Goal: Information Seeking & Learning: Learn about a topic

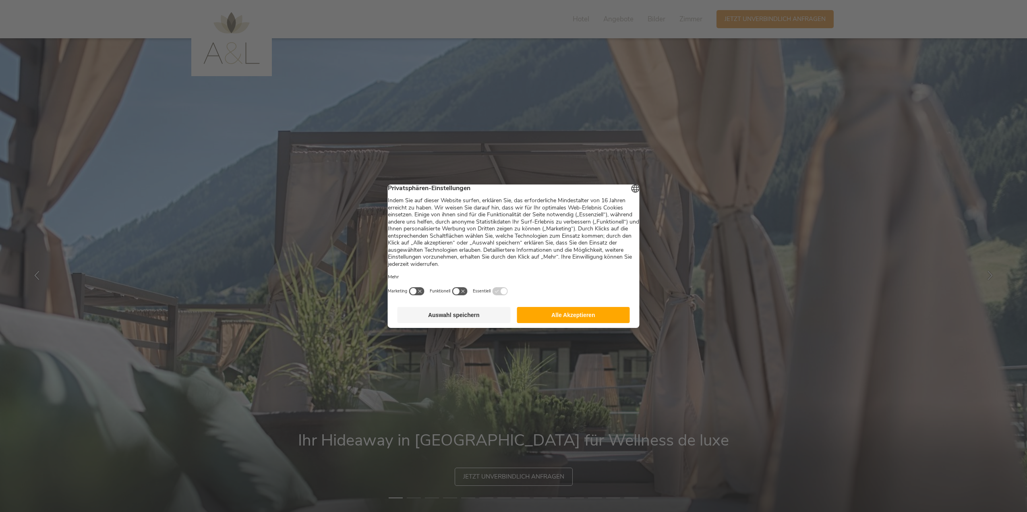
click at [525, 315] on button "Alle Akzeptieren" at bounding box center [573, 315] width 113 height 16
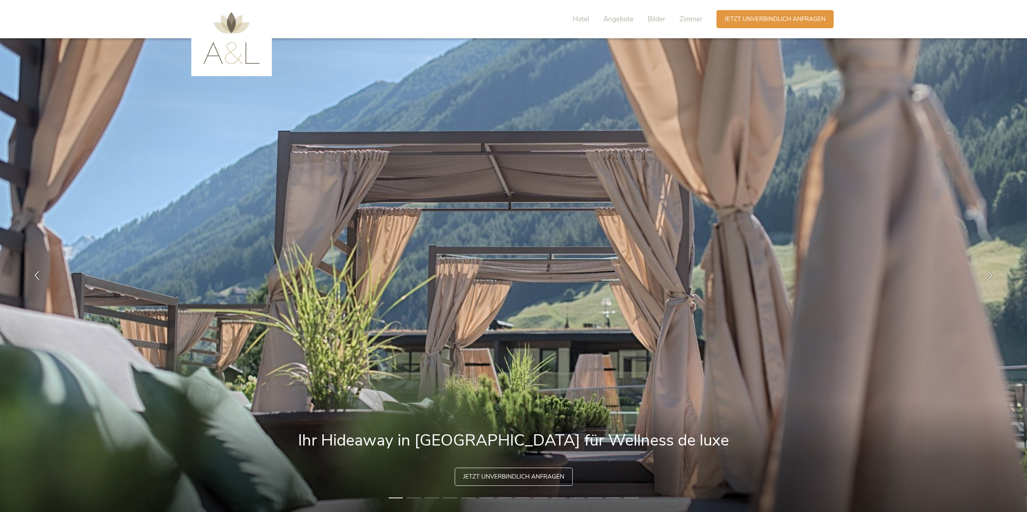
click at [685, 21] on span "Zimmer" at bounding box center [691, 19] width 23 height 9
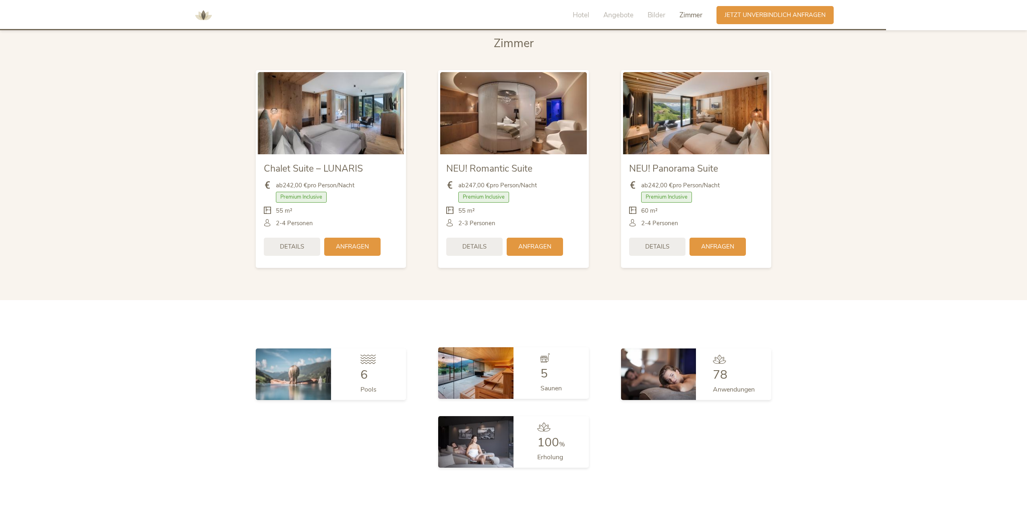
scroll to position [1892, 0]
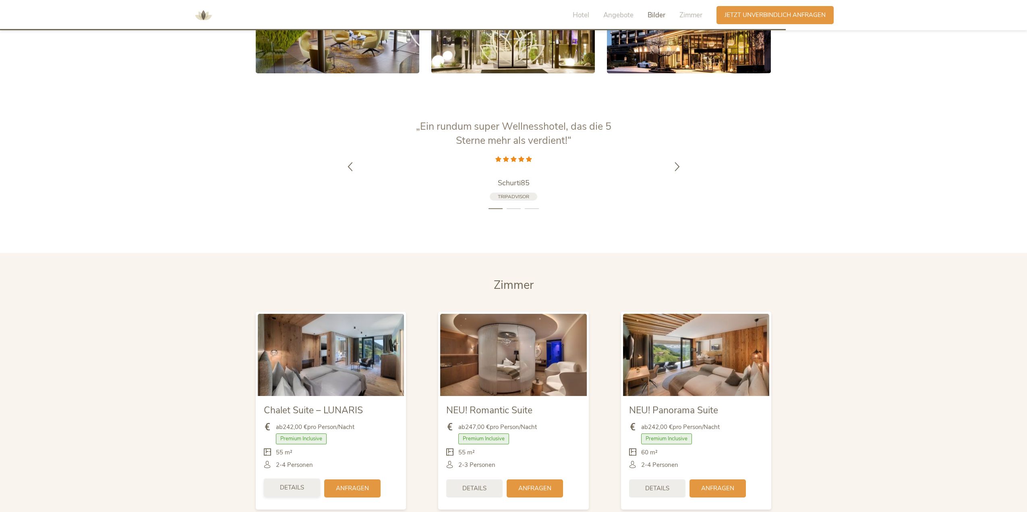
click at [308, 485] on div "Details" at bounding box center [292, 488] width 56 height 18
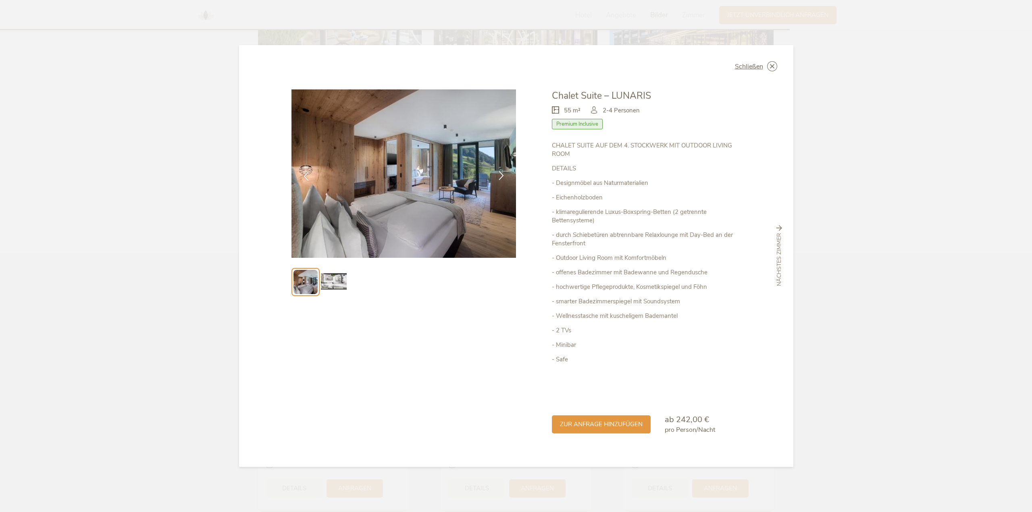
click at [497, 177] on icon at bounding box center [500, 175] width 9 height 9
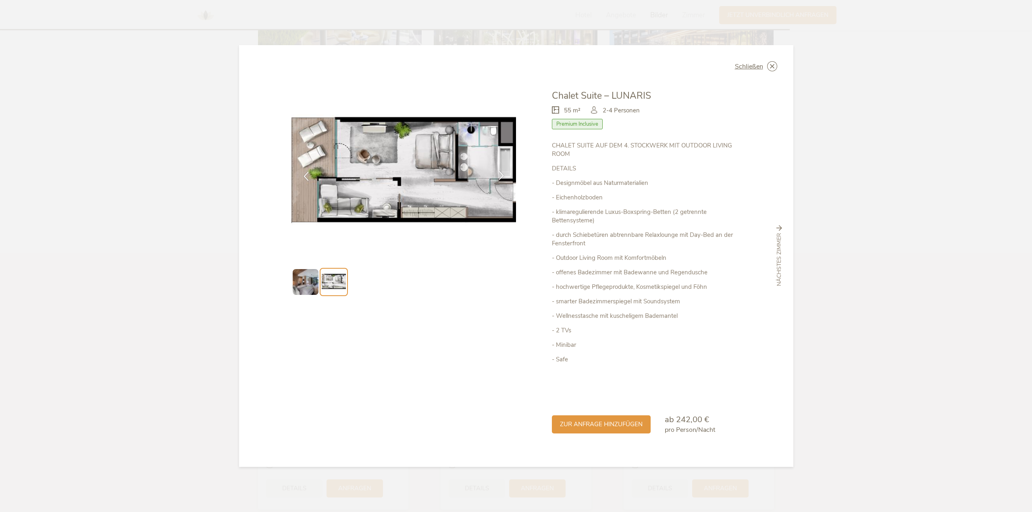
click at [497, 177] on icon at bounding box center [500, 175] width 9 height 9
click at [500, 175] on icon at bounding box center [500, 175] width 9 height 9
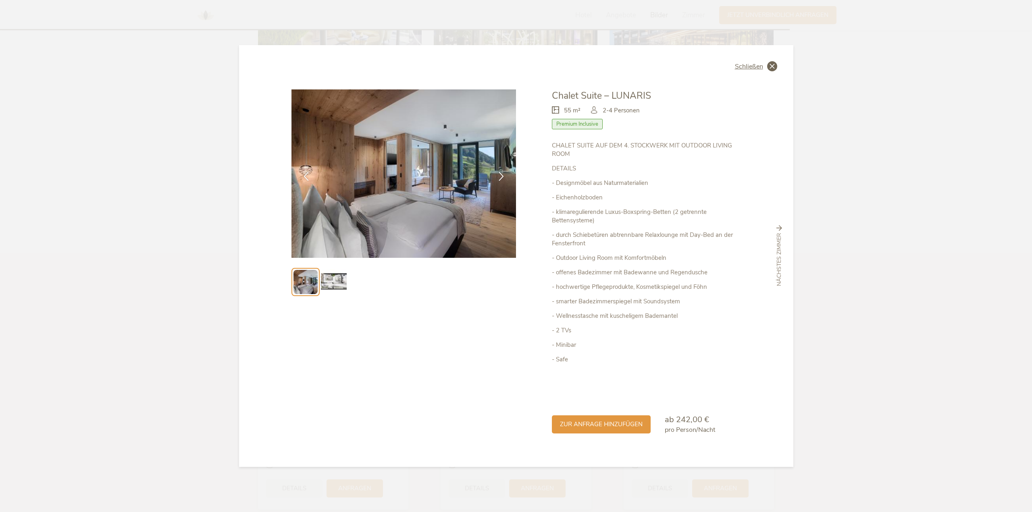
click at [767, 63] on icon at bounding box center [772, 66] width 10 height 10
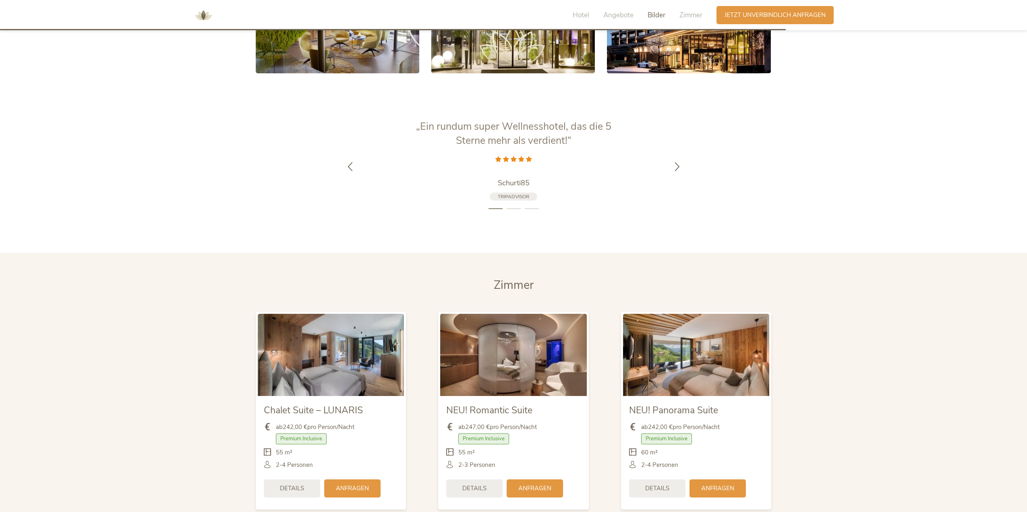
click at [546, 372] on img at bounding box center [513, 355] width 146 height 82
click at [462, 487] on div "Details" at bounding box center [474, 488] width 56 height 18
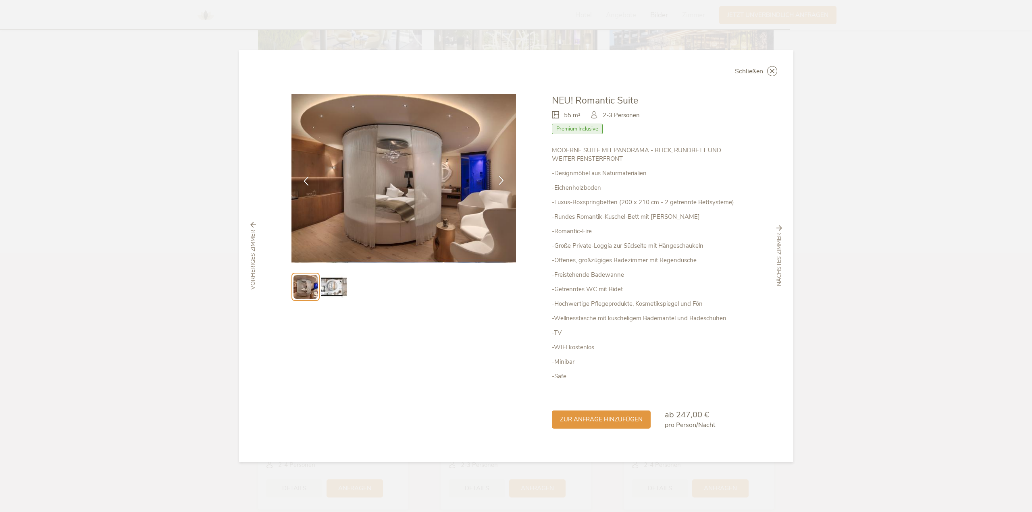
click at [494, 175] on div at bounding box center [500, 180] width 25 height 25
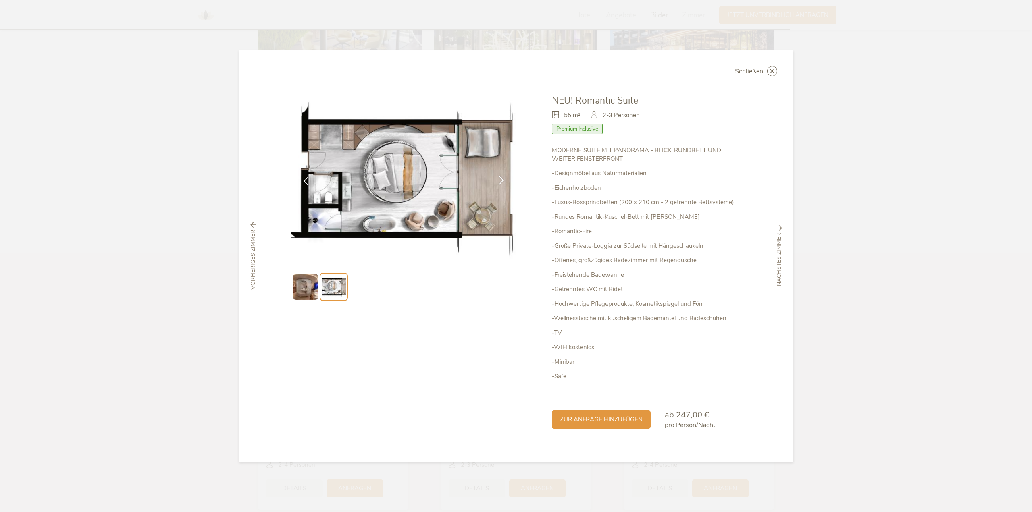
click at [494, 175] on div at bounding box center [500, 180] width 25 height 25
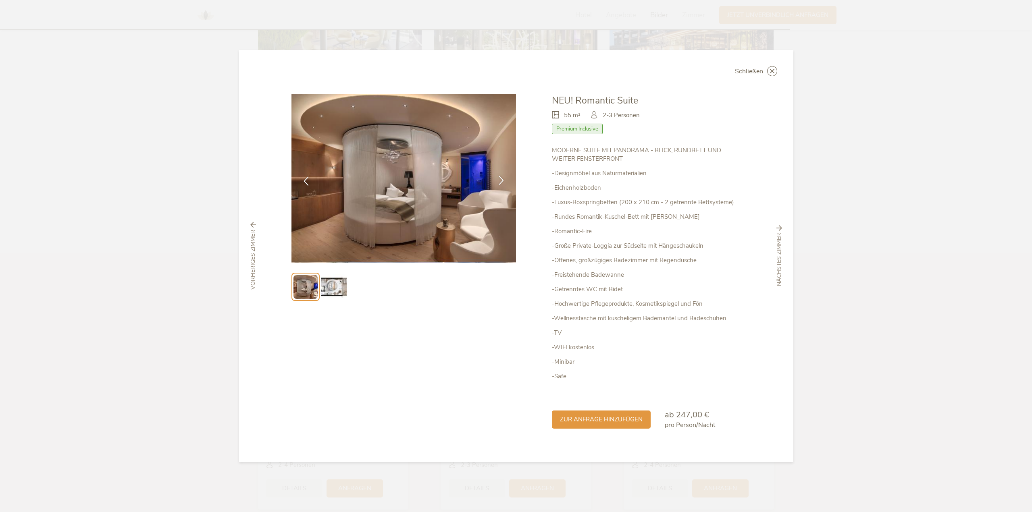
click at [494, 175] on div at bounding box center [500, 180] width 25 height 25
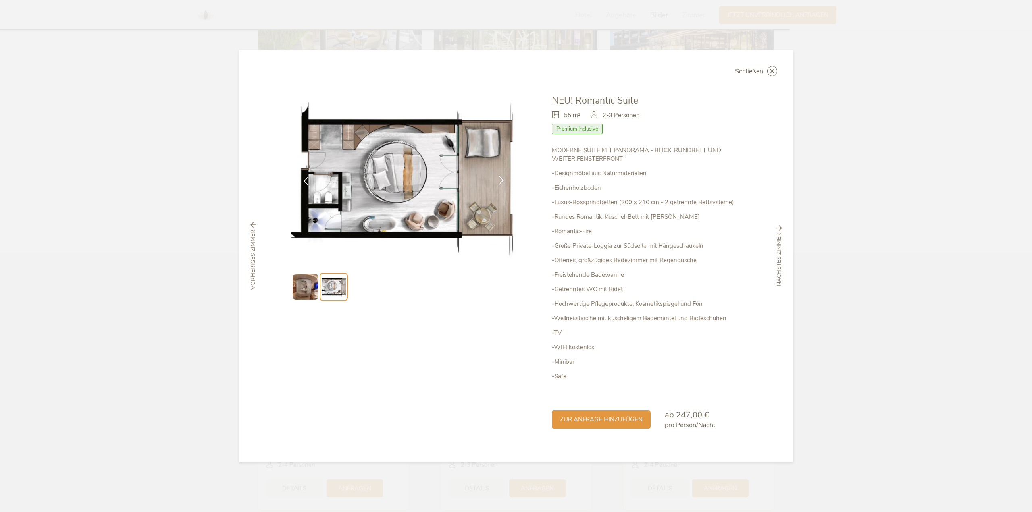
click at [494, 175] on div at bounding box center [500, 180] width 25 height 25
click at [497, 181] on icon at bounding box center [500, 180] width 9 height 9
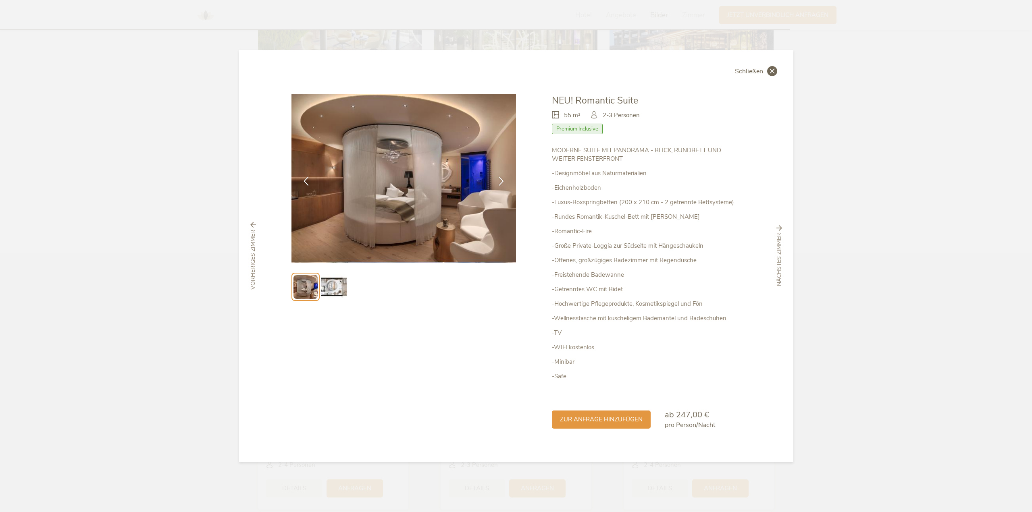
click at [765, 73] on div "Schließen" at bounding box center [756, 71] width 42 height 10
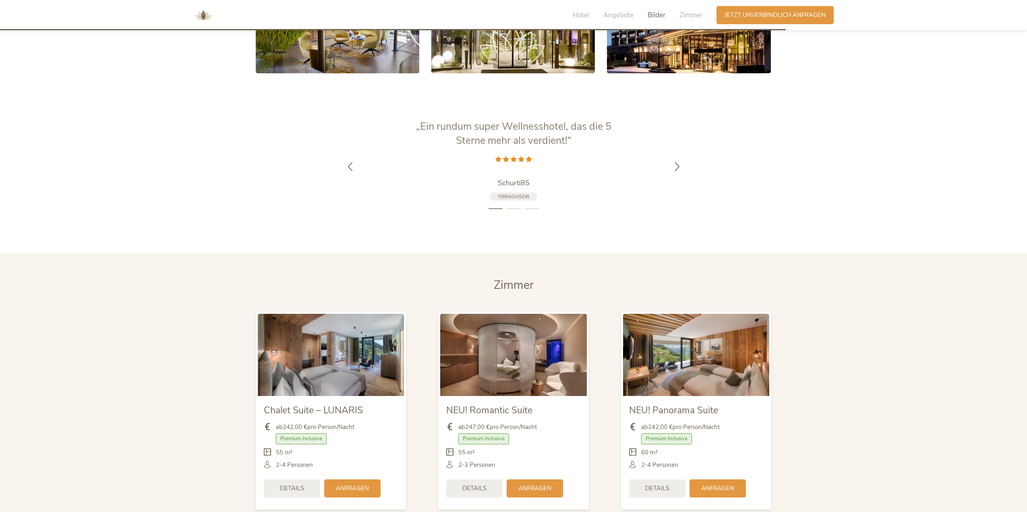
click at [662, 495] on div "Details" at bounding box center [657, 488] width 56 height 18
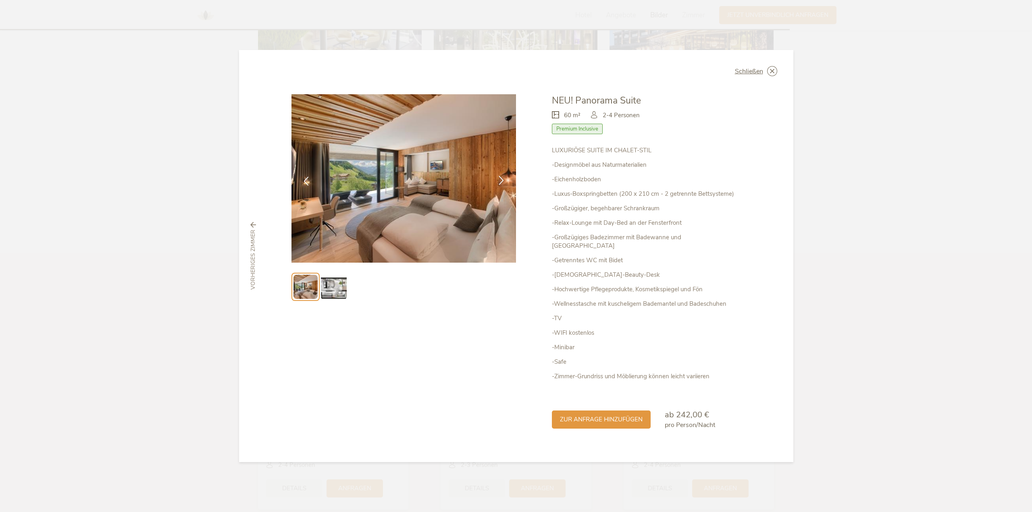
click at [495, 176] on div at bounding box center [500, 180] width 25 height 25
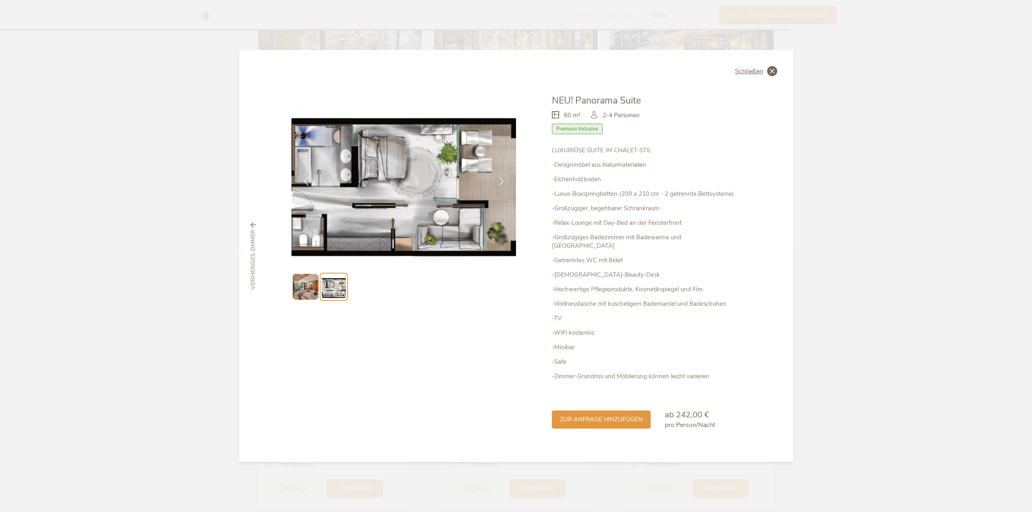
click at [773, 72] on icon at bounding box center [772, 71] width 10 height 10
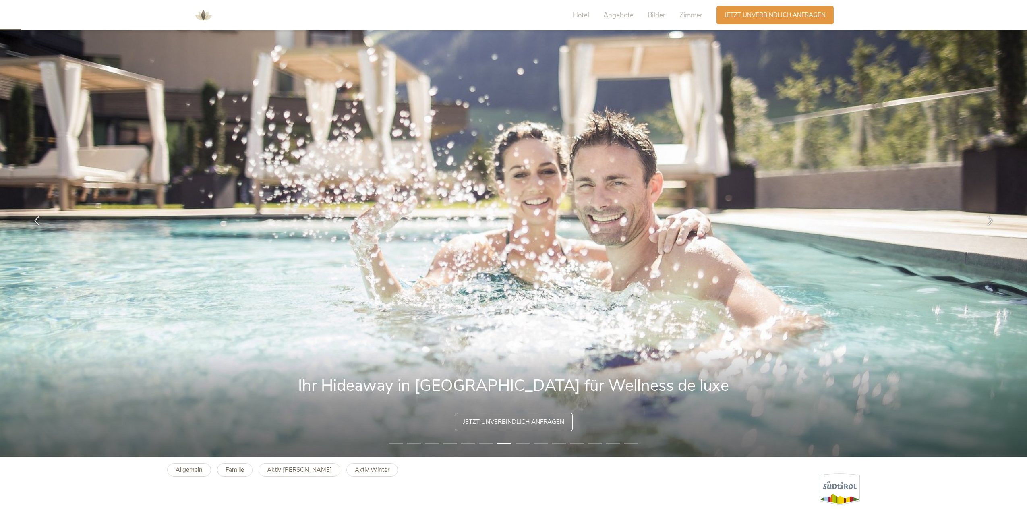
scroll to position [0, 0]
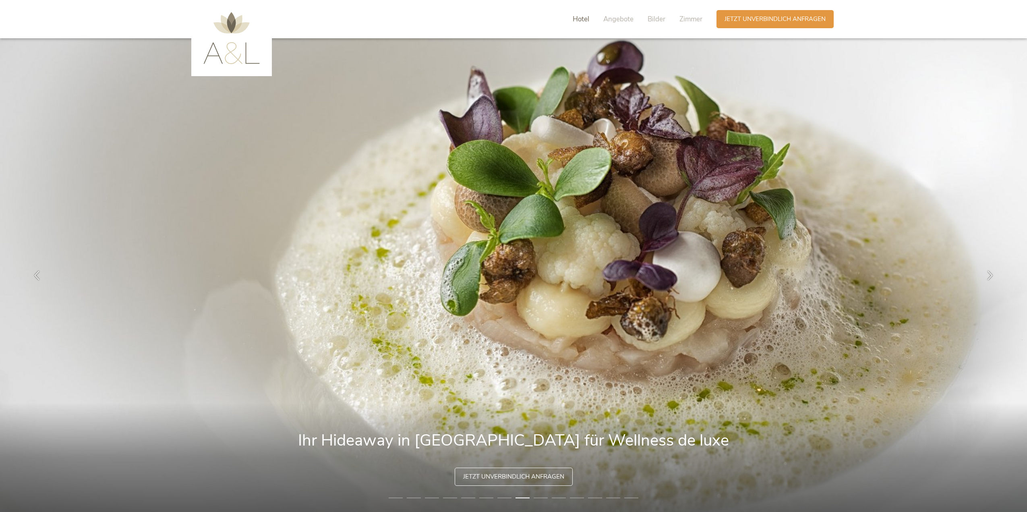
click at [585, 19] on span "Hotel" at bounding box center [581, 19] width 17 height 9
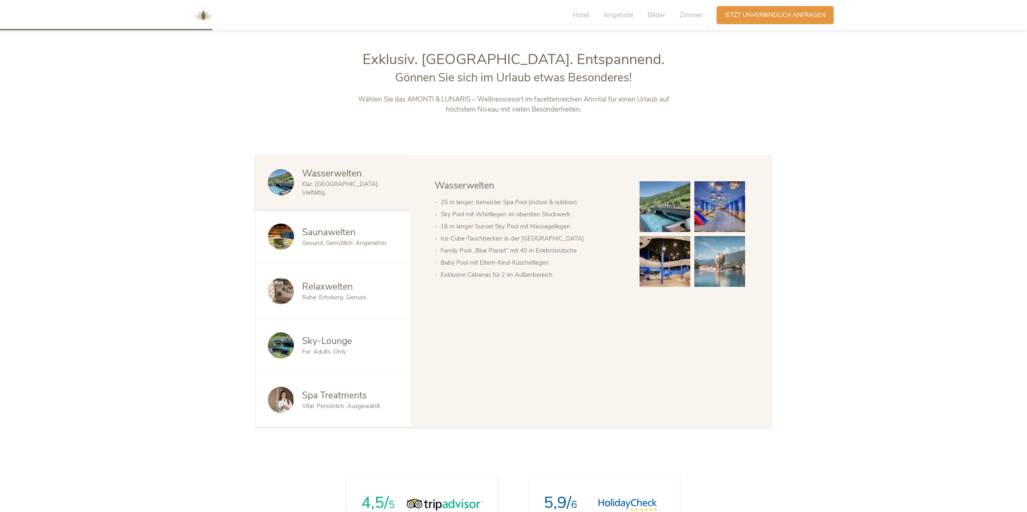
scroll to position [540, 0]
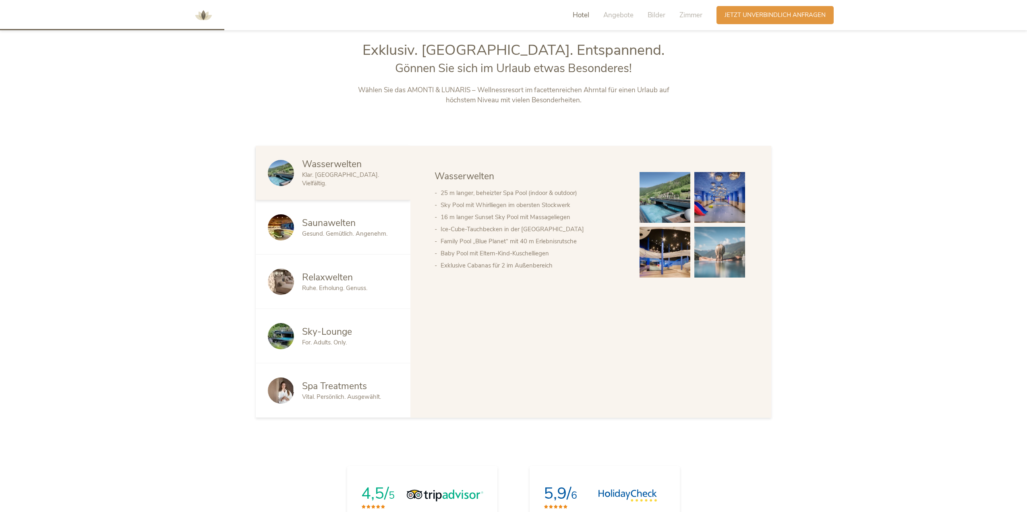
click at [573, 84] on div "Exklusiv. [GEOGRAPHIC_DATA]. Entspannend. Gönnen Sie sich im Urlaub etwas Beson…" at bounding box center [514, 62] width 336 height 45
click at [654, 211] on img at bounding box center [665, 197] width 51 height 51
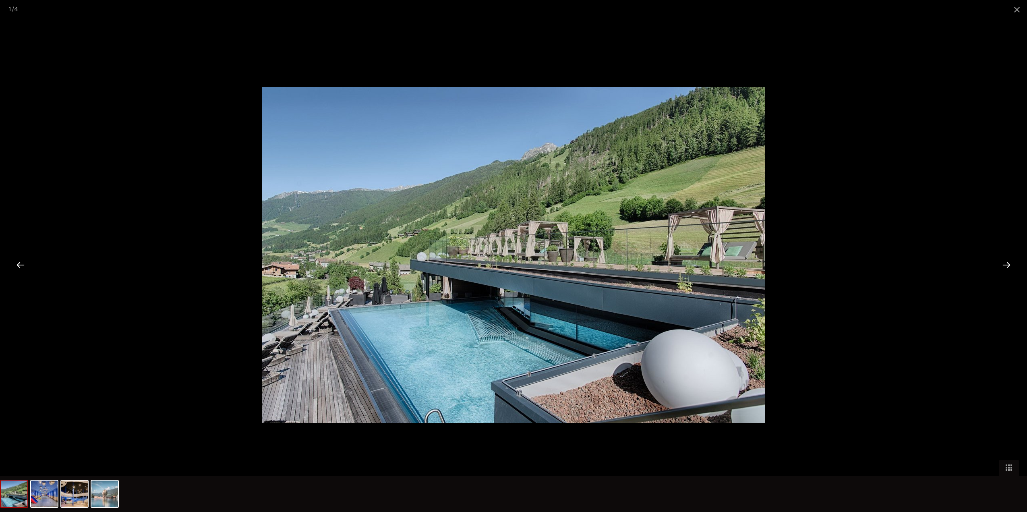
click at [1006, 263] on div at bounding box center [1006, 264] width 25 height 25
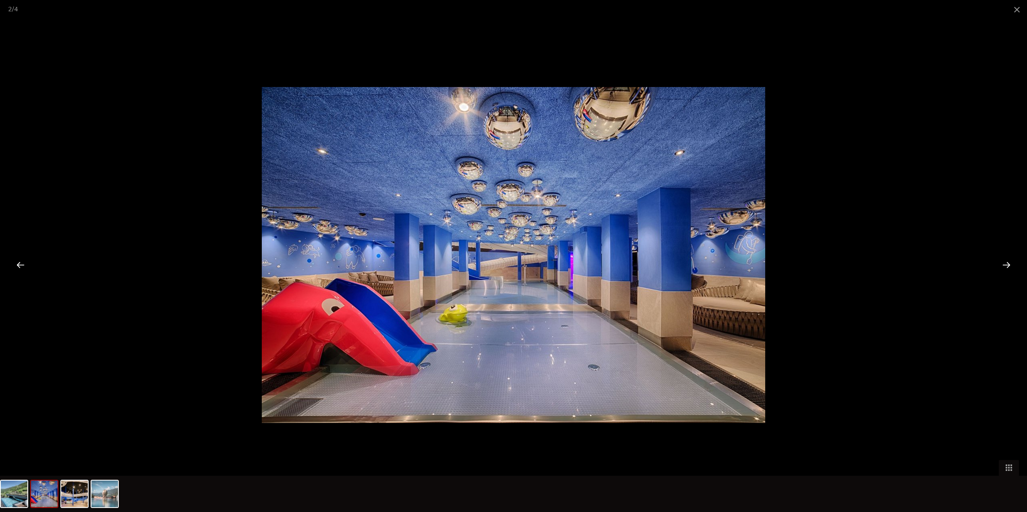
click at [1006, 263] on div at bounding box center [1006, 264] width 25 height 25
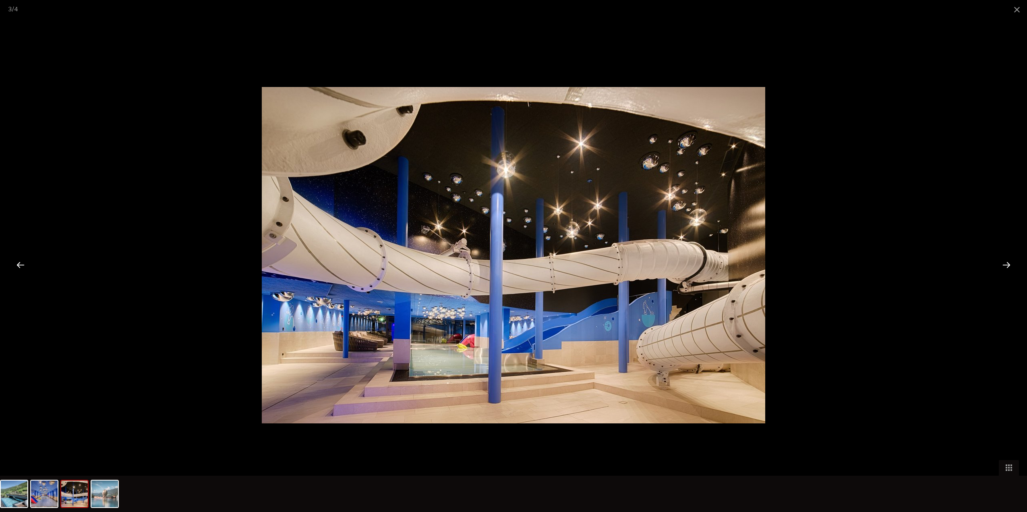
click at [1006, 263] on div at bounding box center [1006, 264] width 25 height 25
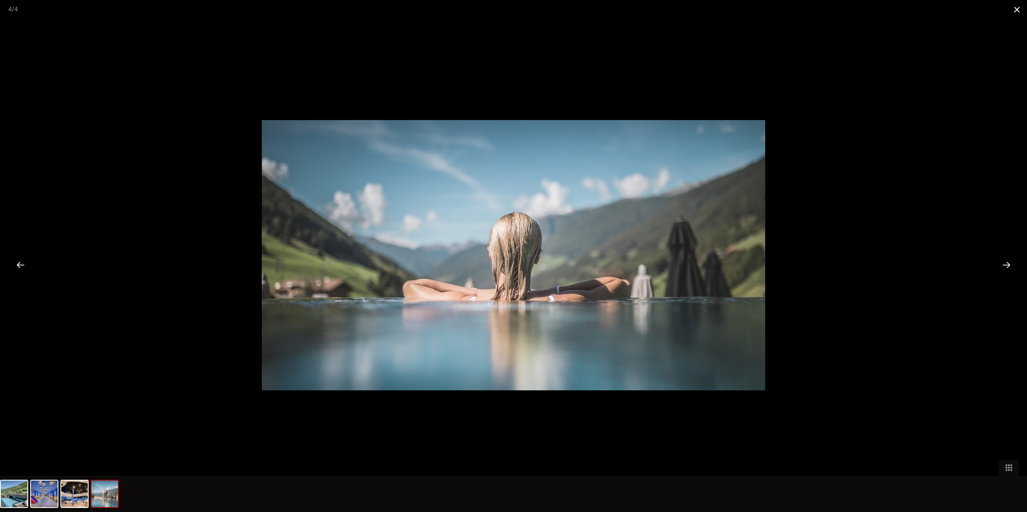
click at [1015, 10] on span at bounding box center [1017, 9] width 20 height 19
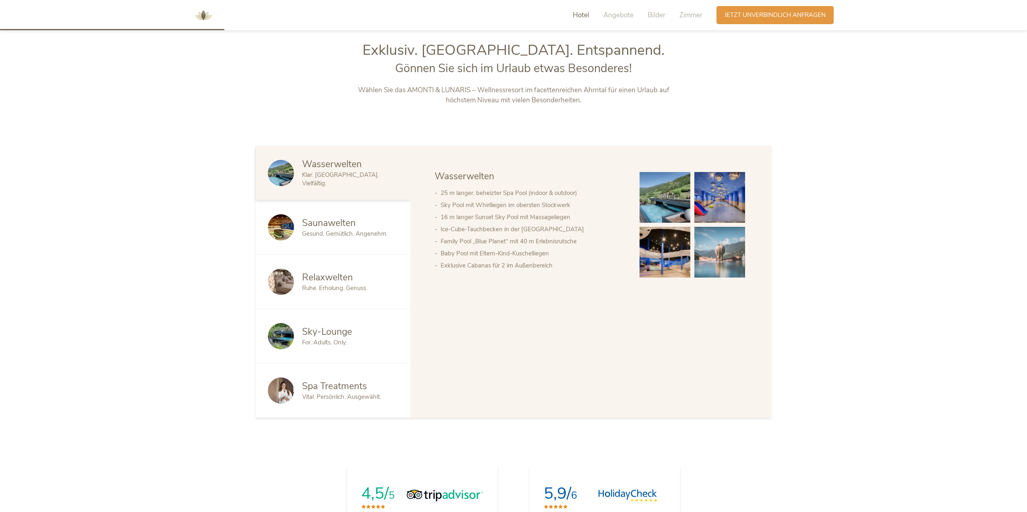
click at [339, 330] on span "Sky-Lounge" at bounding box center [327, 332] width 50 height 12
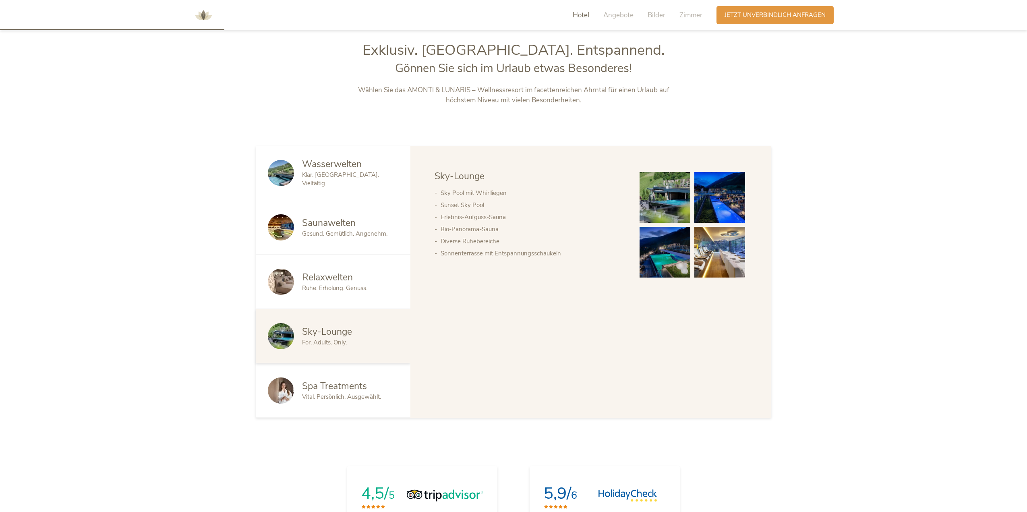
click at [494, 300] on div "Wasserwelten Saunawelten Relaxwelten Sky-Lounge Spa Treatments Wasserwelten 25 …" at bounding box center [591, 282] width 361 height 272
click at [573, 257] on li "Sonnenterrasse mit Entspannungsschaukeln" at bounding box center [532, 253] width 183 height 12
click at [652, 202] on img at bounding box center [665, 197] width 51 height 51
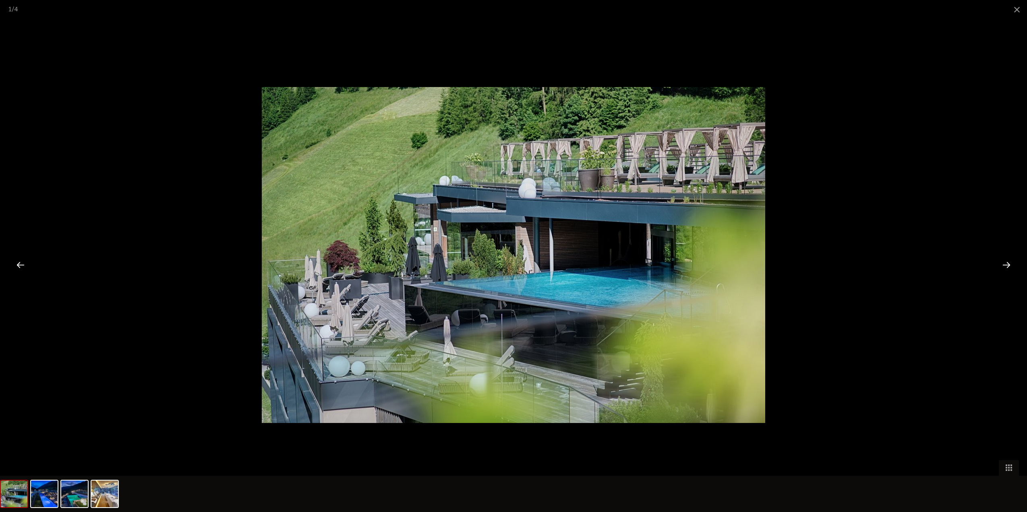
click at [1003, 265] on div at bounding box center [1006, 264] width 25 height 25
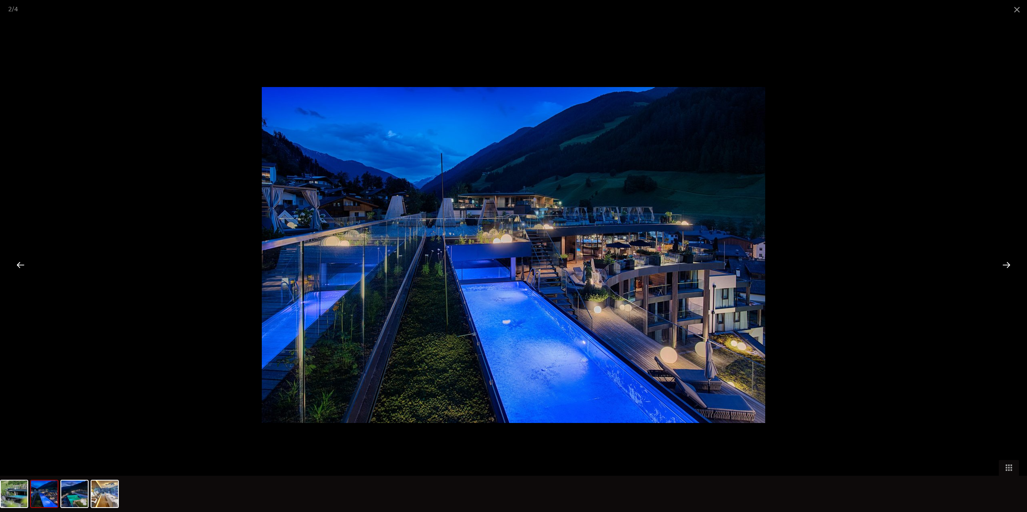
click at [1003, 265] on div at bounding box center [1006, 264] width 25 height 25
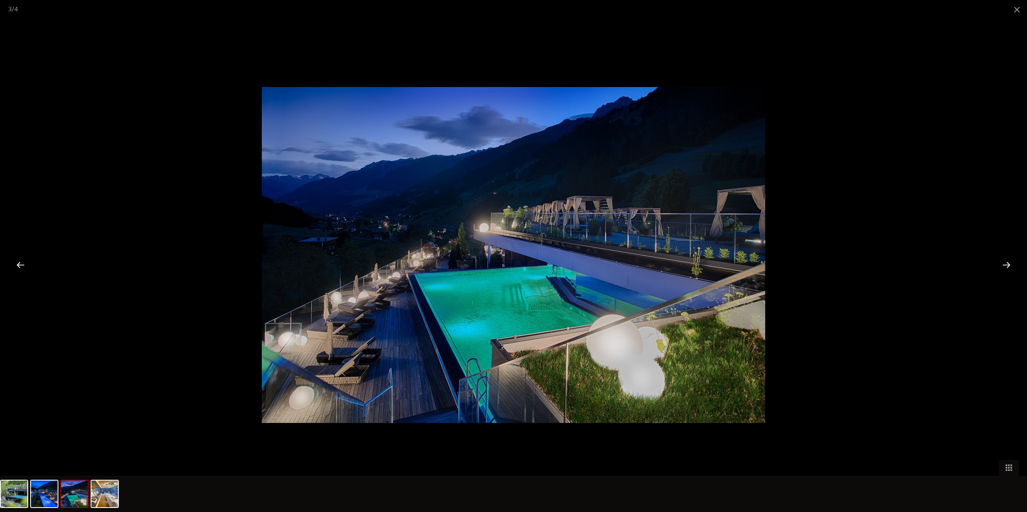
click at [1003, 265] on div at bounding box center [1006, 264] width 25 height 25
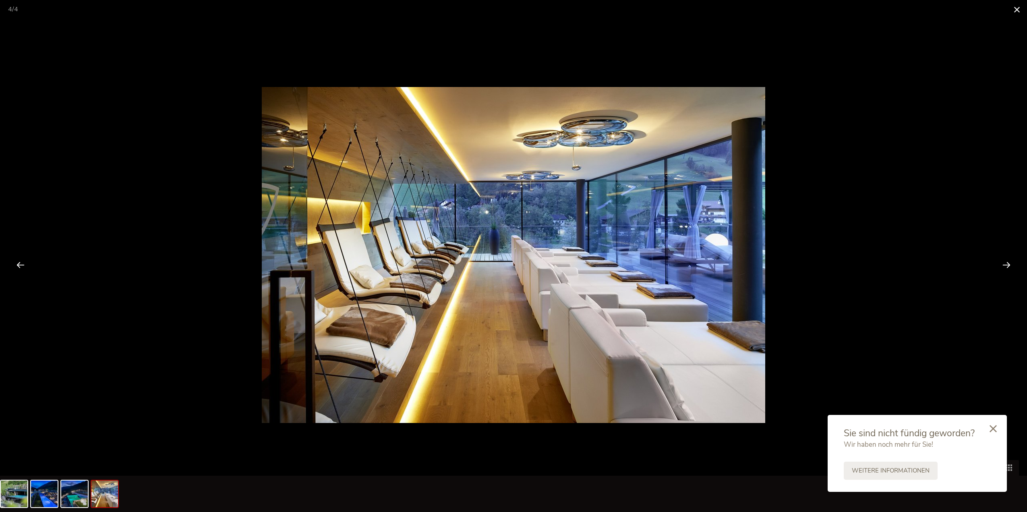
click at [1014, 10] on span at bounding box center [1017, 9] width 20 height 19
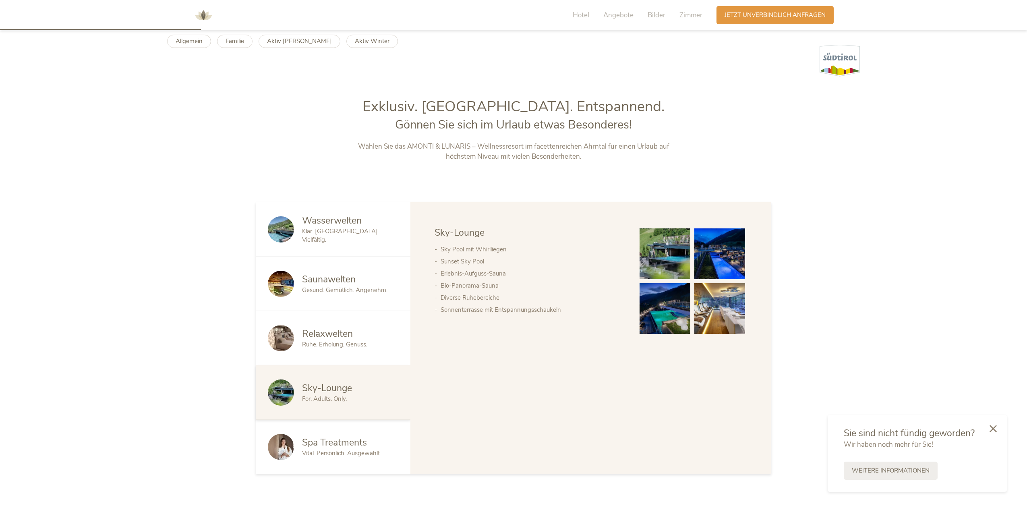
scroll to position [725, 0]
